Goal: Find specific page/section: Find specific page/section

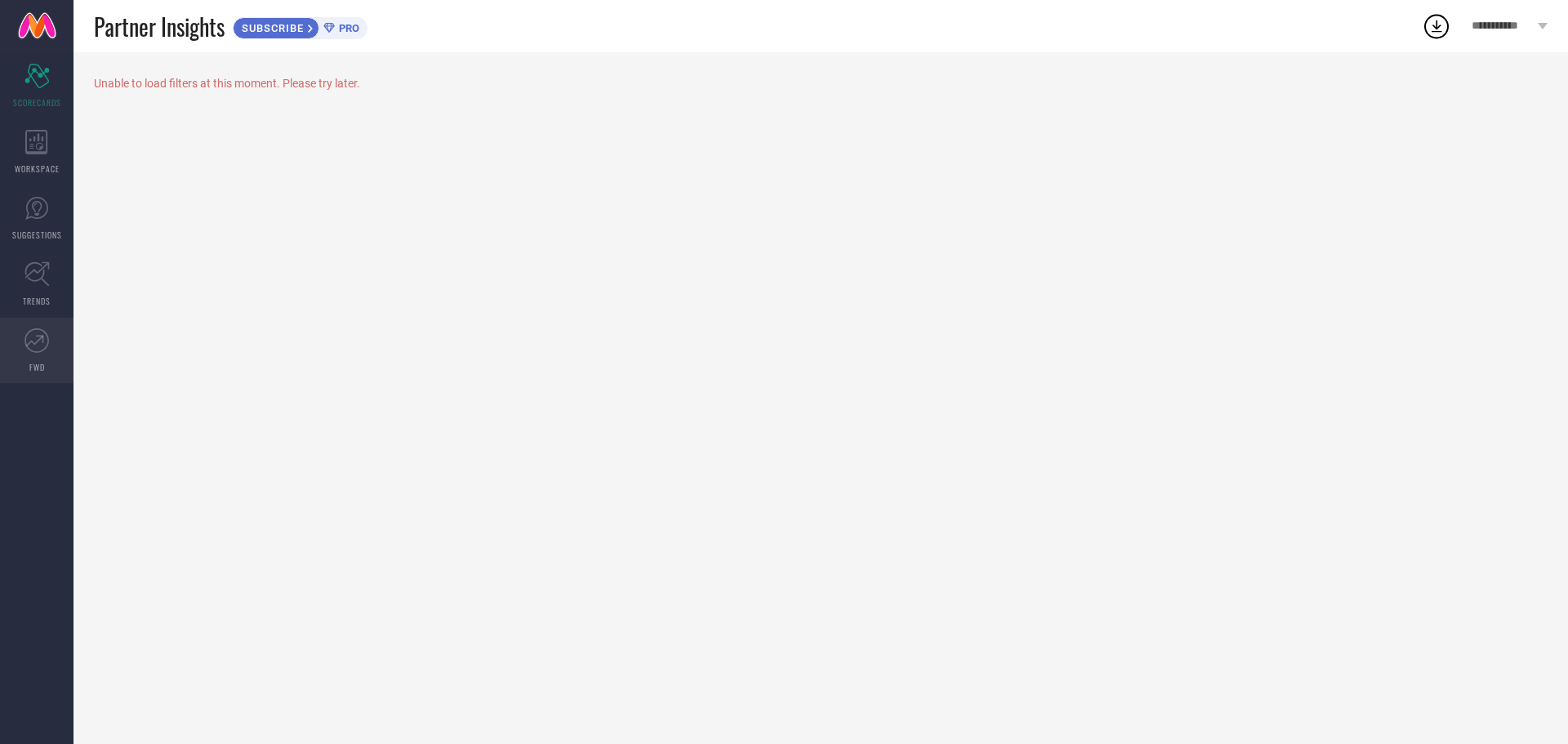
click at [37, 356] on link "FWD" at bounding box center [37, 350] width 73 height 65
